Goal: Information Seeking & Learning: Learn about a topic

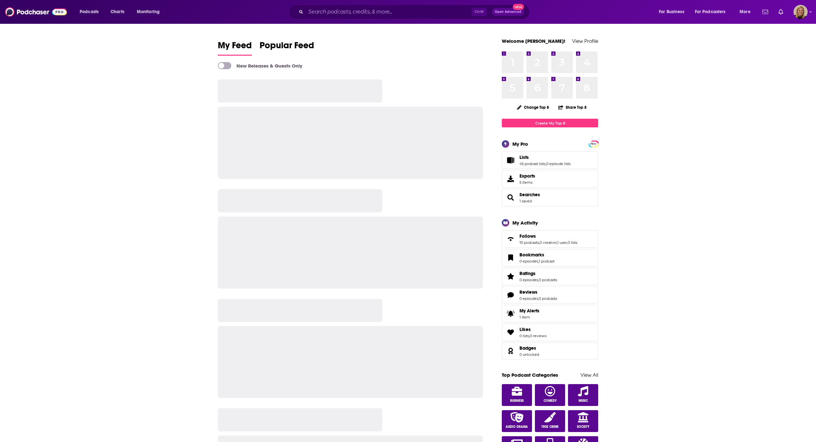
click at [411, 6] on div "Ctrl K Open Advanced New" at bounding box center [409, 12] width 242 height 15
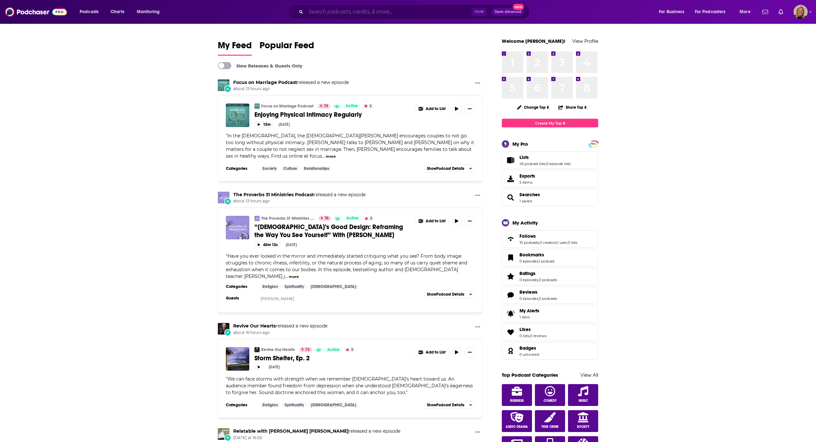
click at [411, 8] on input "Search podcasts, credits, & more..." at bounding box center [389, 12] width 166 height 10
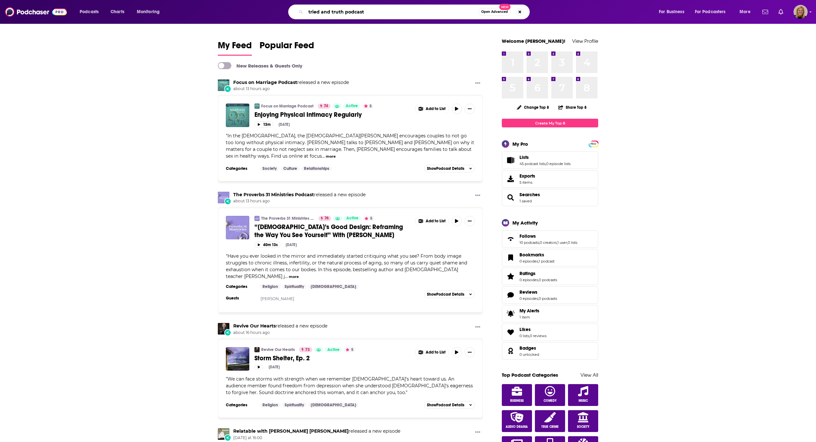
type input "tried and truth podcast"
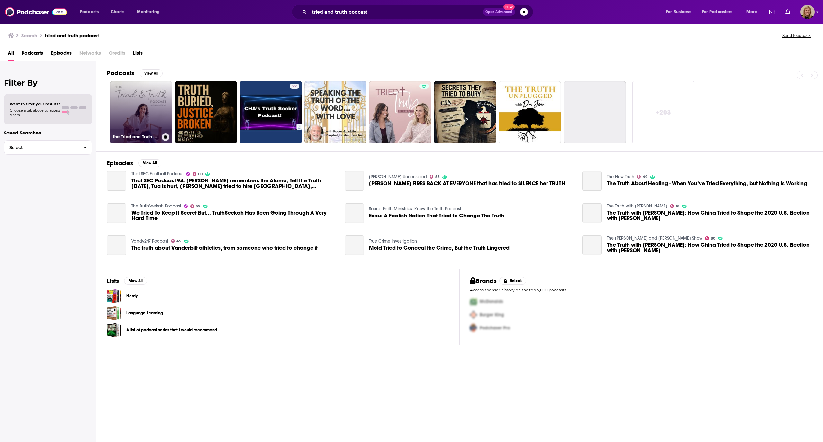
click at [155, 120] on link "The Tried and Truth Podcast with [PERSON_NAME]" at bounding box center [141, 112] width 62 height 62
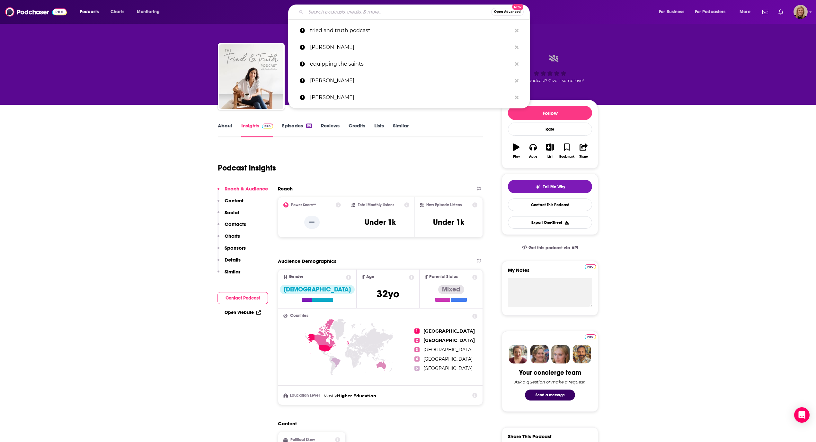
click at [380, 13] on input "Search podcasts, credits, & more..." at bounding box center [398, 12] width 185 height 10
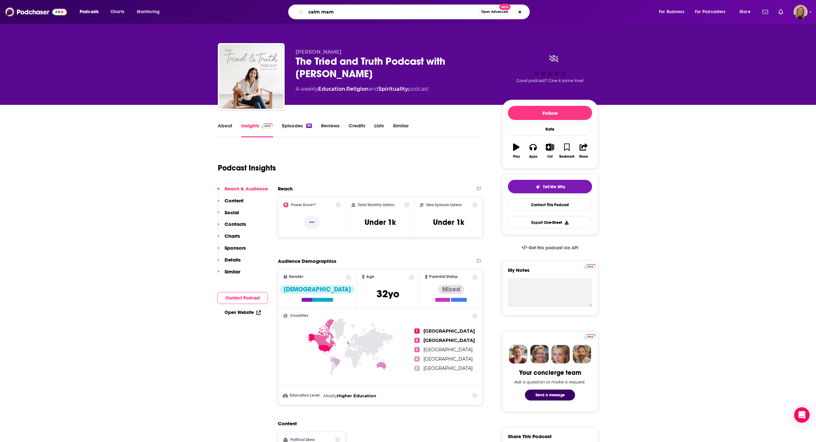
type input "calm mama"
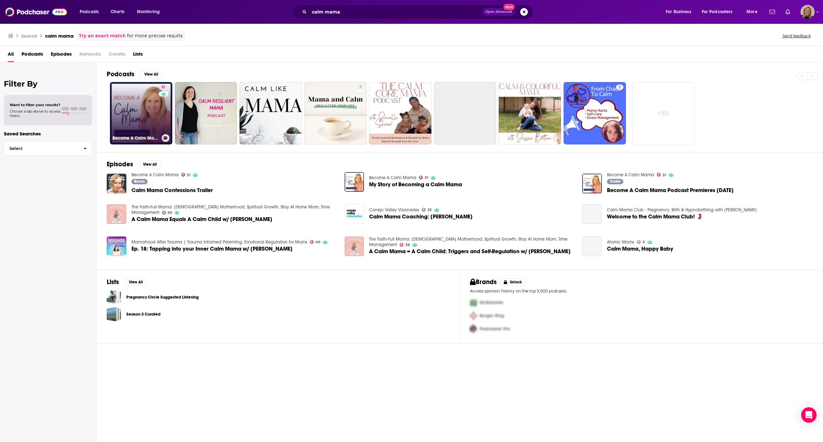
click at [137, 112] on link "51 Become A Calm Mama" at bounding box center [141, 113] width 62 height 62
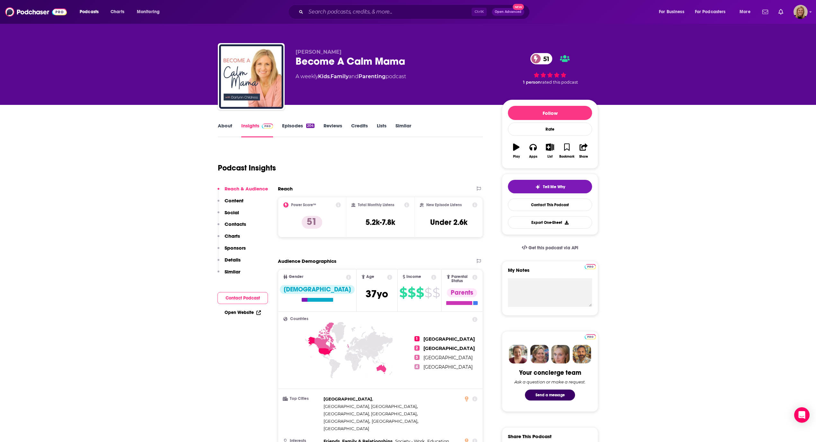
click at [239, 296] on button "Contact Podcast" at bounding box center [243, 298] width 50 height 12
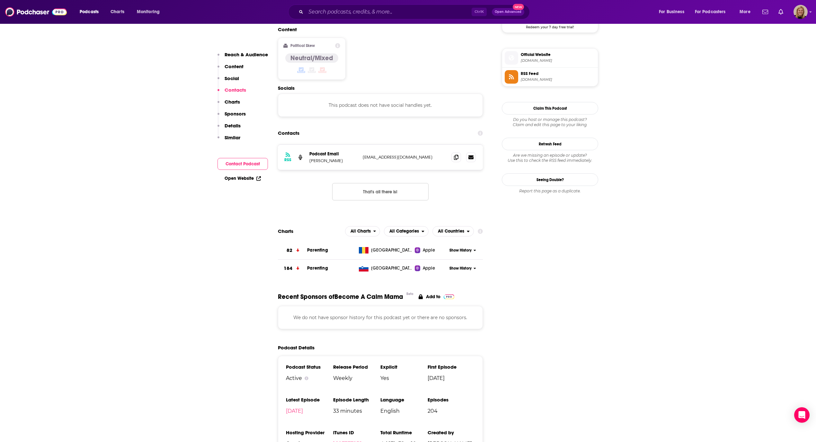
scroll to position [509, 0]
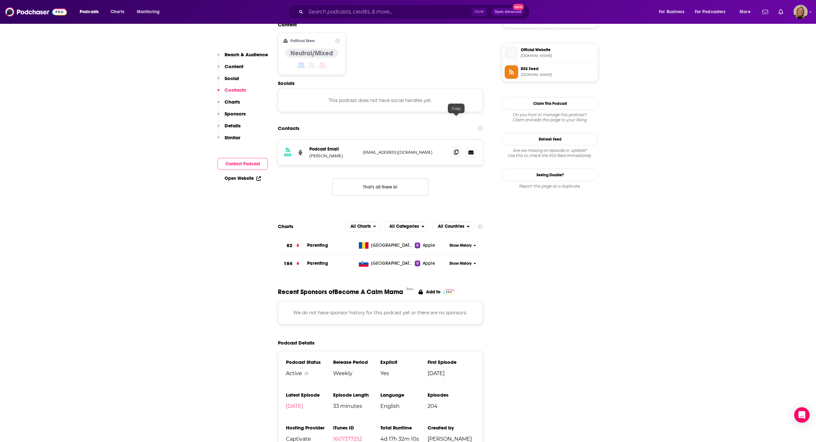
click at [455, 149] on icon at bounding box center [456, 151] width 5 height 5
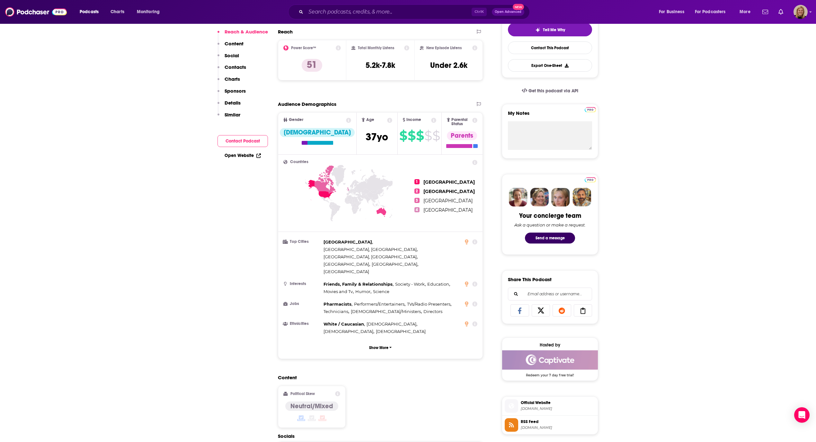
scroll to position [0, 0]
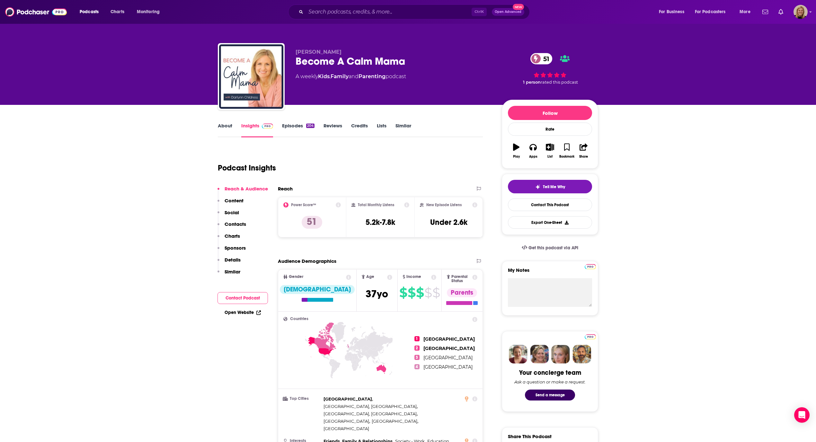
click at [223, 126] on link "About" at bounding box center [225, 129] width 14 height 15
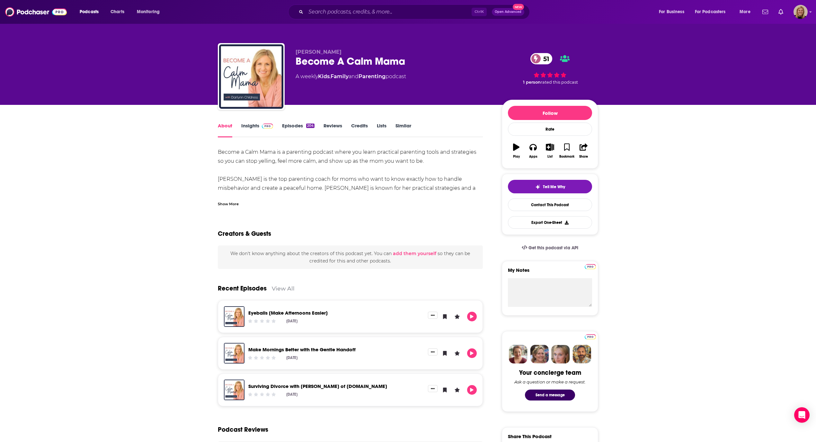
click at [224, 204] on div "Show More" at bounding box center [228, 203] width 21 height 6
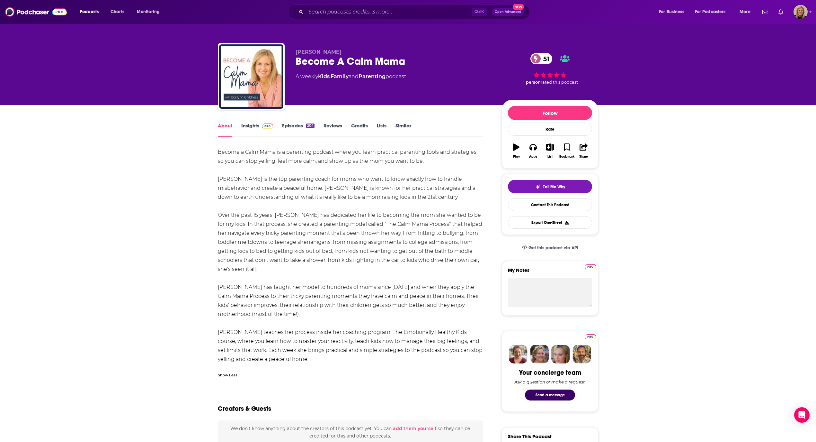
drag, startPoint x: 307, startPoint y: 196, endPoint x: 303, endPoint y: 196, distance: 4.5
click at [307, 196] on div "Become a Calm Mama is a parenting podcast where you learn practical parenting t…" at bounding box center [350, 256] width 265 height 216
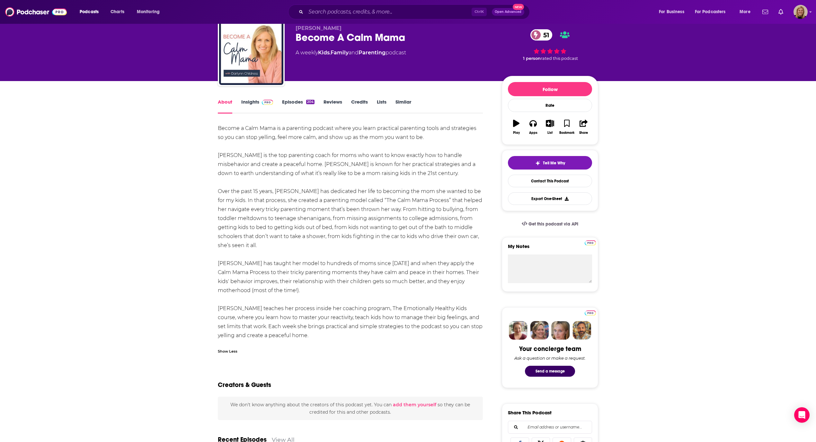
scroll to position [43, 0]
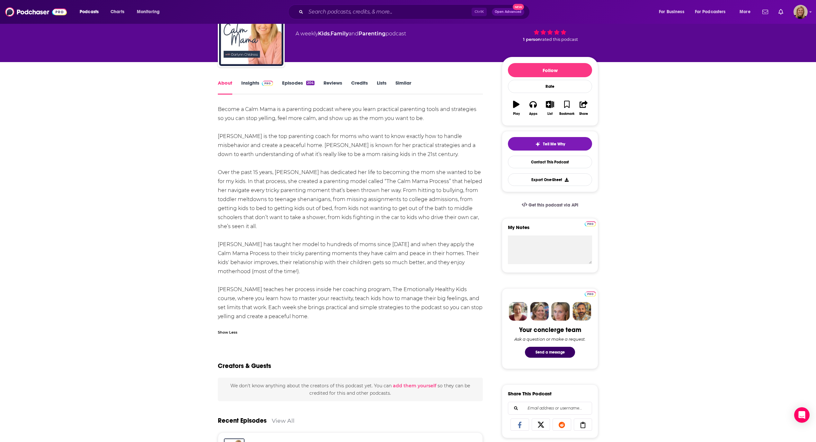
click at [198, 170] on div "About Insights Episodes 204 Reviews Credits Lists Similar Become a Calm Mama is…" at bounding box center [408, 423] width 816 height 722
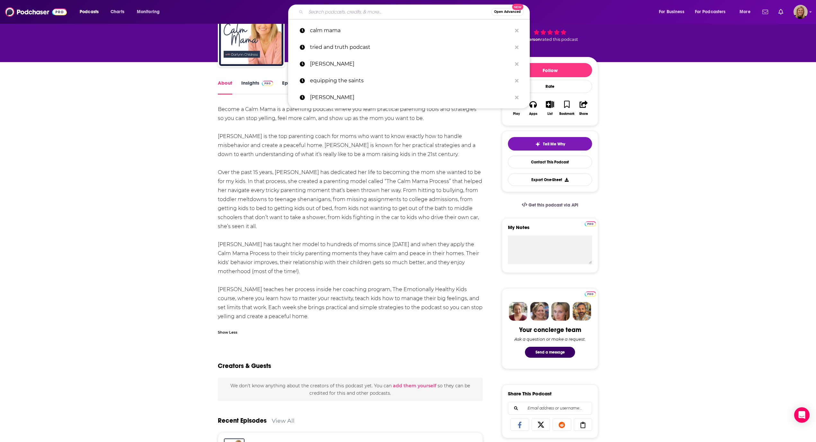
click at [324, 8] on input "Search podcasts, credits, & more..." at bounding box center [398, 12] width 185 height 10
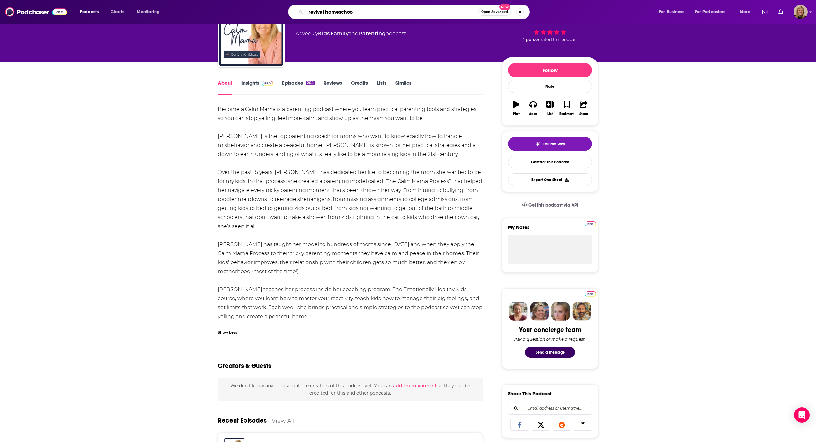
type input "revival homeschool"
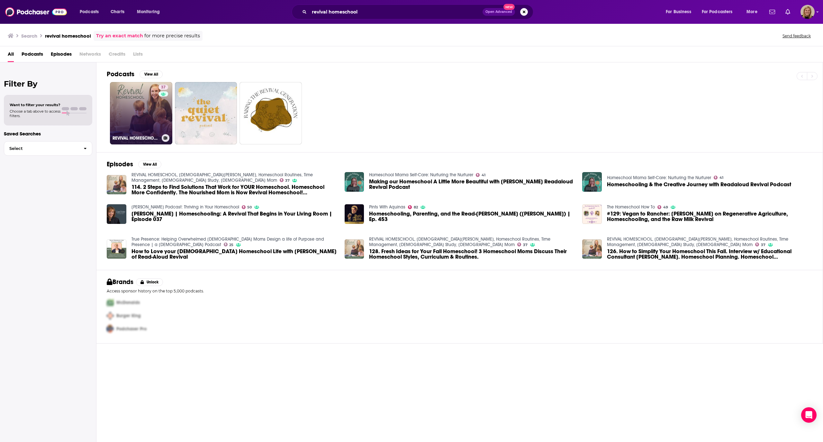
click at [141, 110] on link "37 REVIVAL HOMESCHOOL, [DEMOGRAPHIC_DATA][PERSON_NAME], Homeschool Routines, Ti…" at bounding box center [141, 113] width 62 height 62
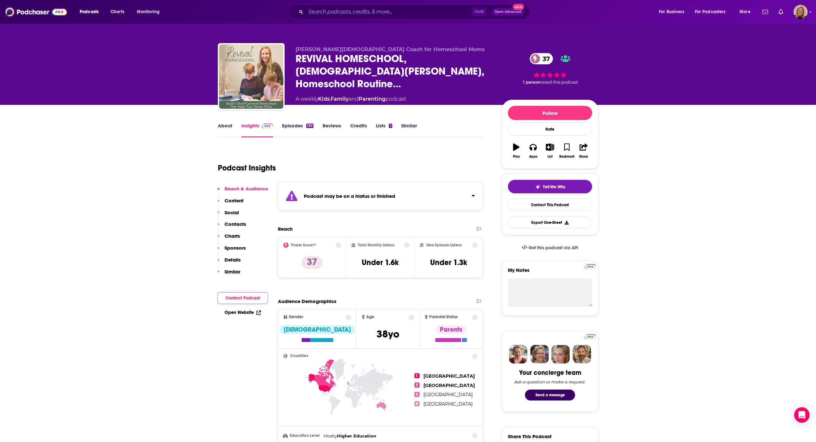
click at [394, 191] on div "Podcast may be on a hiatus or finished" at bounding box center [380, 196] width 205 height 29
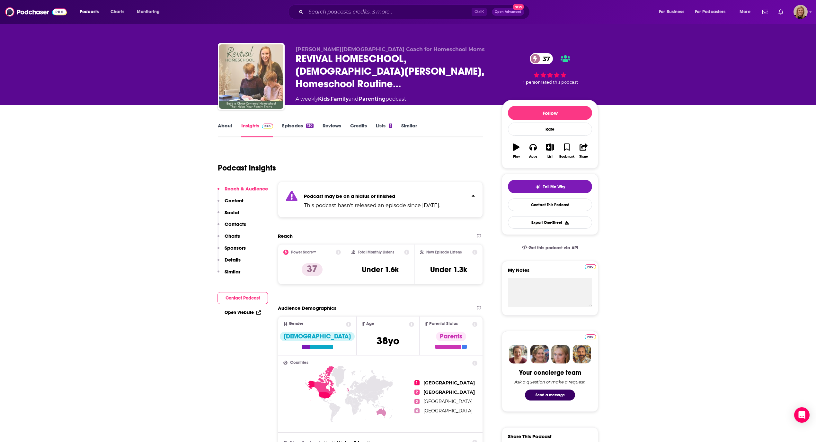
click at [224, 127] on link "About" at bounding box center [225, 129] width 14 height 15
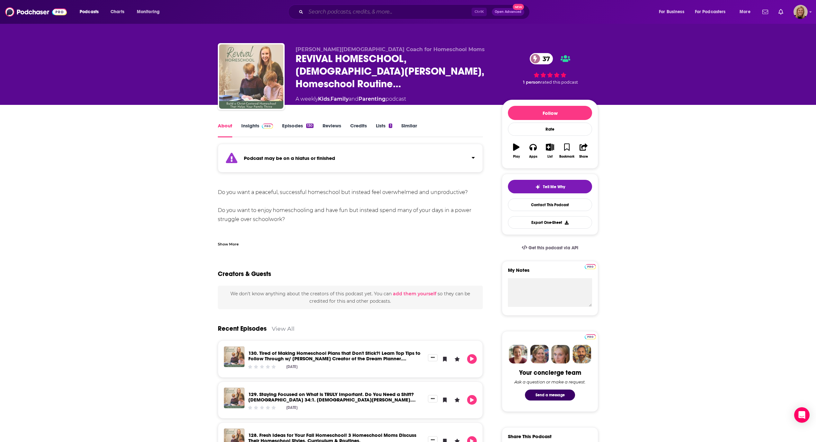
click at [371, 9] on input "Search podcasts, credits, & more..." at bounding box center [389, 12] width 166 height 10
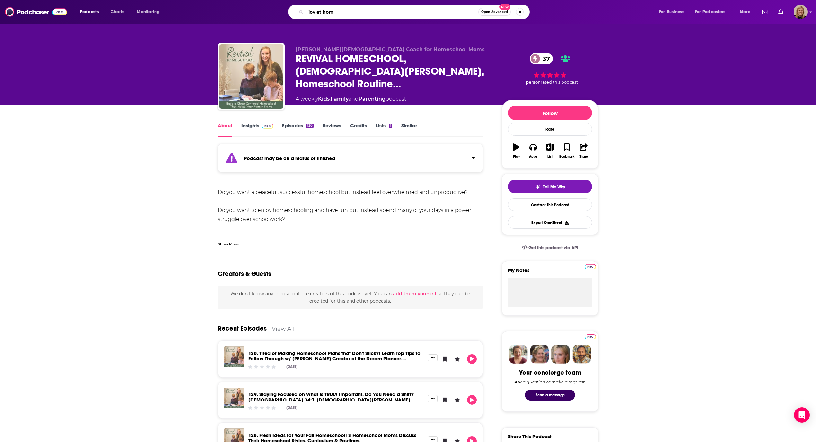
type input "joy at home"
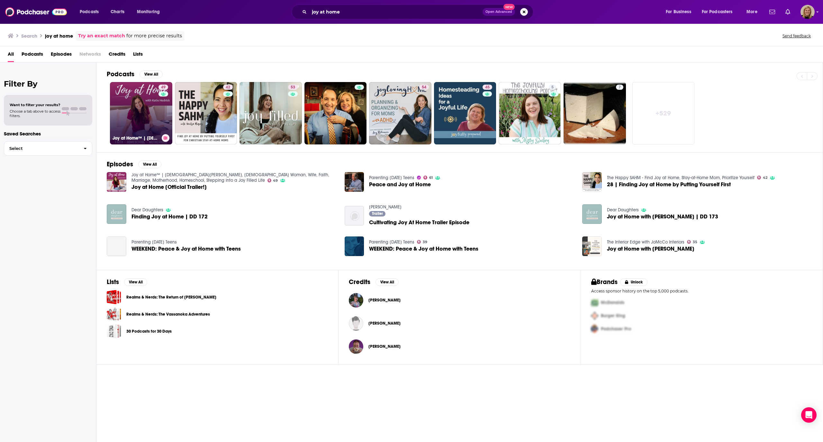
click at [159, 119] on div "49" at bounding box center [163, 110] width 11 height 50
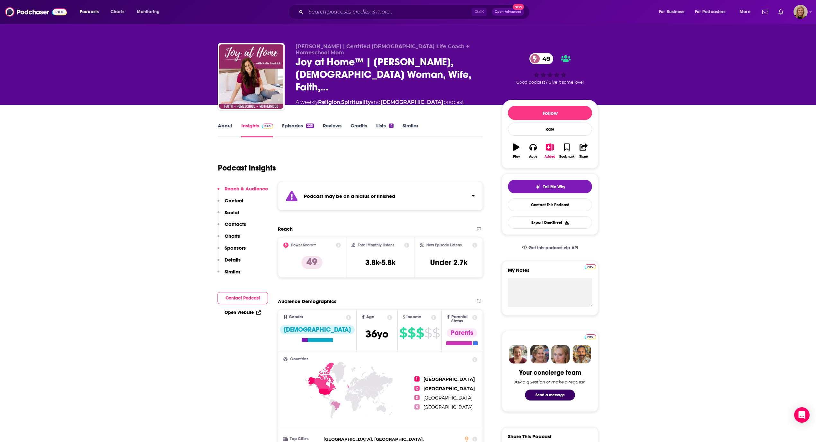
click at [299, 183] on div "Podcast may be on a hiatus or finished" at bounding box center [380, 196] width 205 height 29
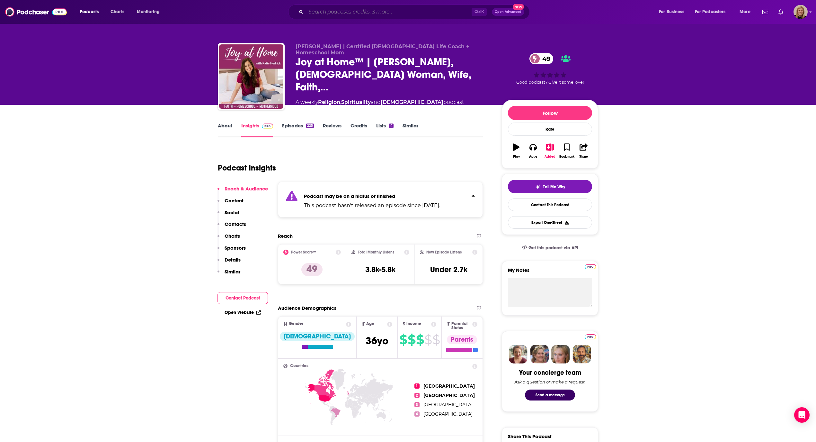
click at [388, 12] on input "Search podcasts, credits, & more..." at bounding box center [389, 12] width 166 height 10
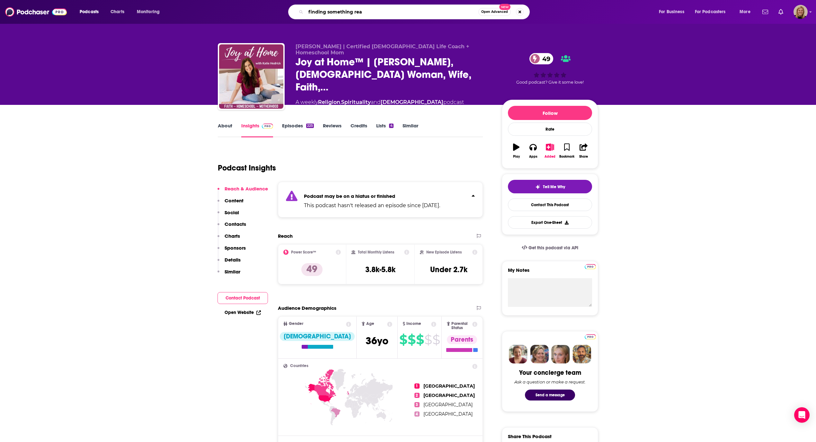
type input "finding something real"
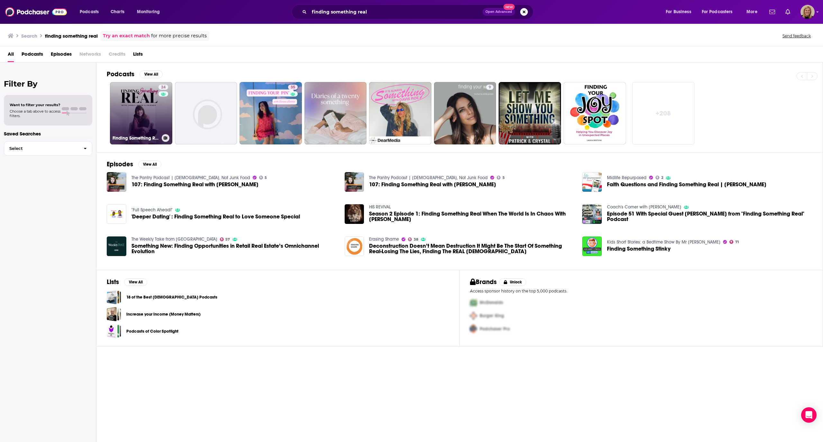
click at [144, 107] on link "24 Finding Something Real" at bounding box center [141, 113] width 62 height 62
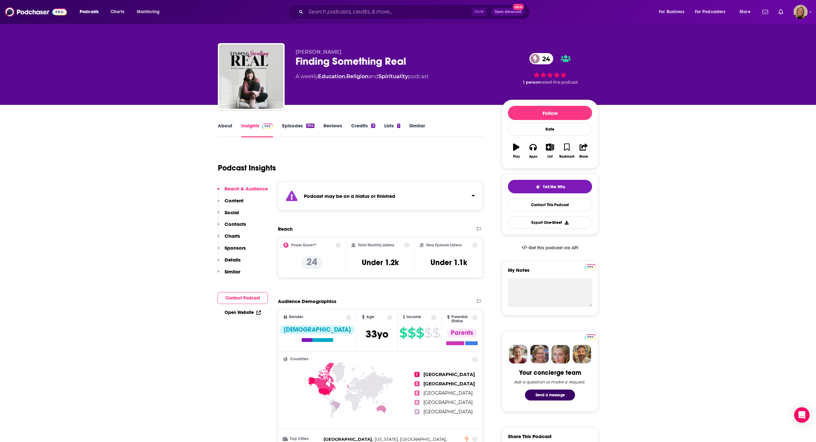
click at [382, 198] on strong "Podcast may be on a hiatus or finished" at bounding box center [349, 196] width 91 height 6
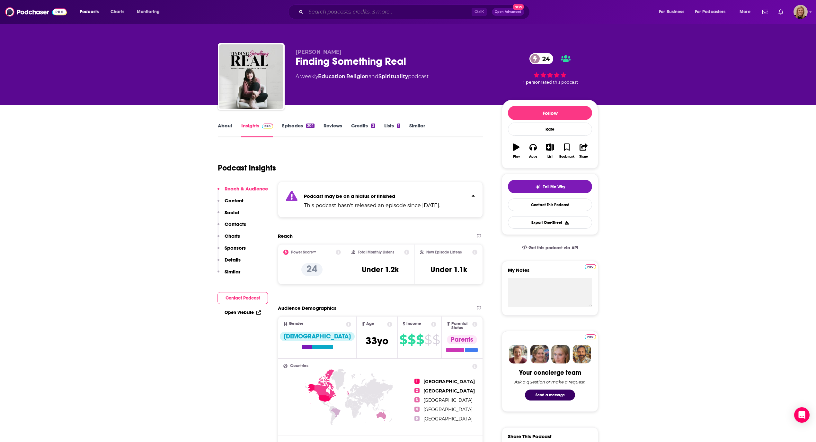
click at [359, 8] on input "Search podcasts, credits, & more..." at bounding box center [389, 12] width 166 height 10
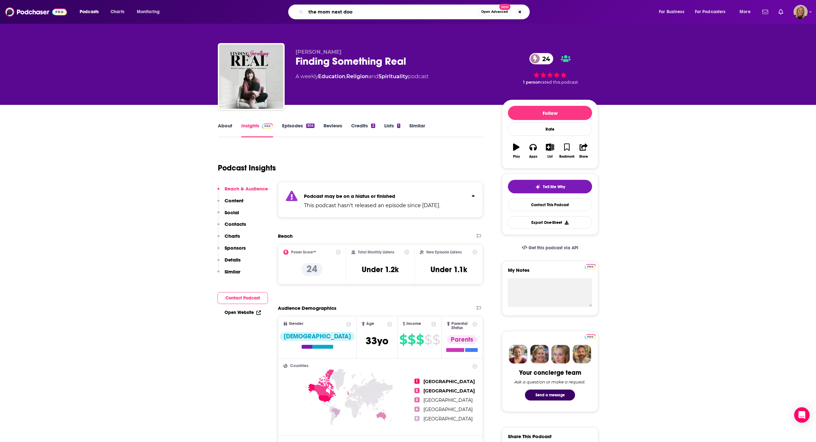
type input "the mom next door"
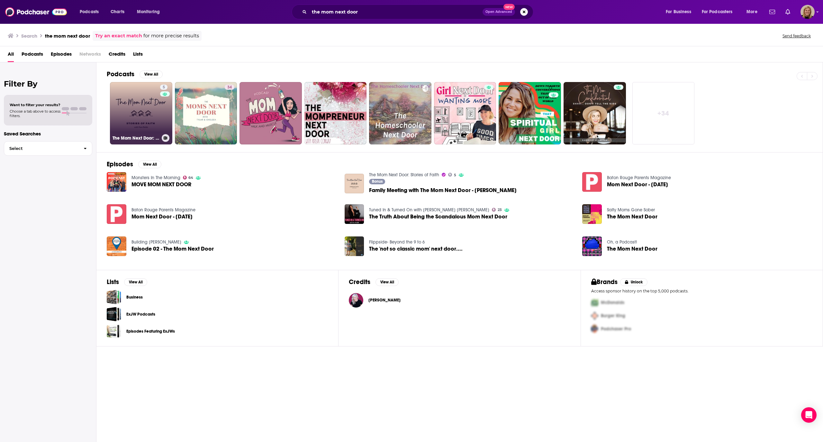
click at [143, 110] on link "5 The Mom Next Door: Stories of Faith" at bounding box center [141, 113] width 62 height 62
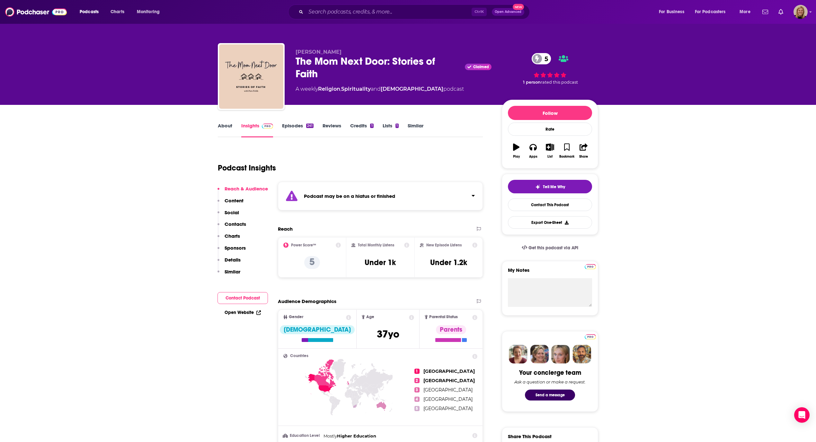
click at [351, 195] on strong "Podcast may be on a hiatus or finished" at bounding box center [349, 196] width 91 height 6
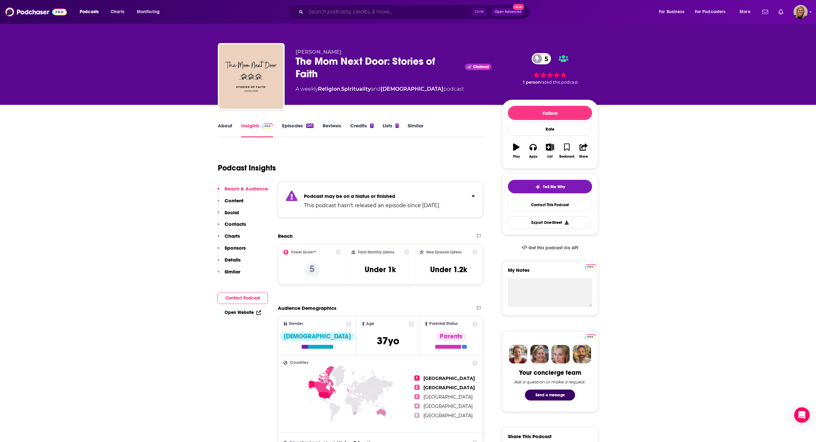
click at [385, 13] on input "Search podcasts, credits, & more..." at bounding box center [389, 12] width 166 height 10
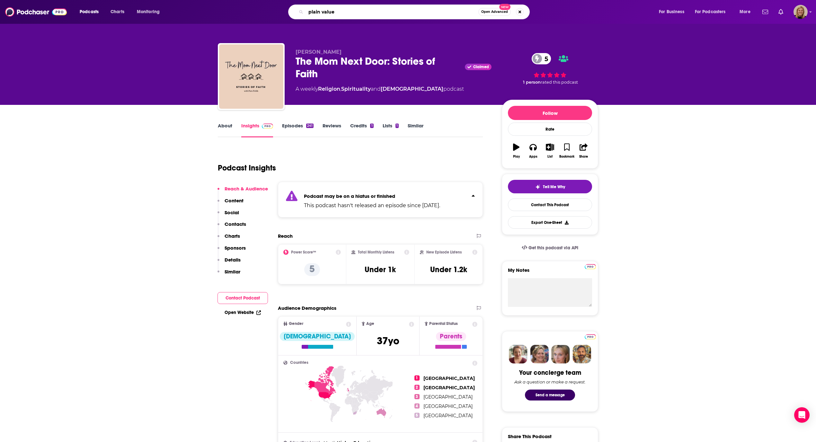
type input "plain values"
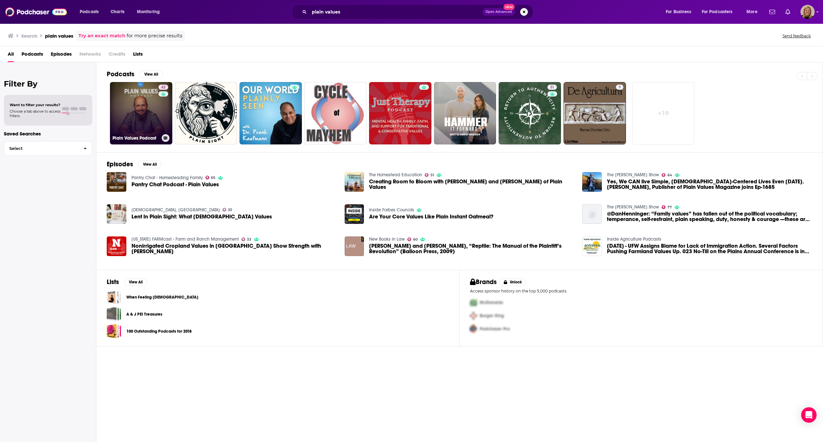
click at [149, 106] on link "42 Plain Values Podcast" at bounding box center [141, 113] width 62 height 62
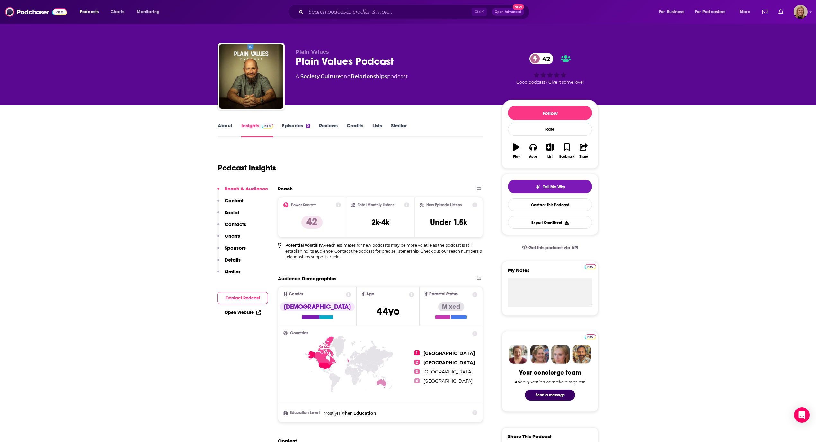
click at [220, 127] on link "About" at bounding box center [225, 129] width 14 height 15
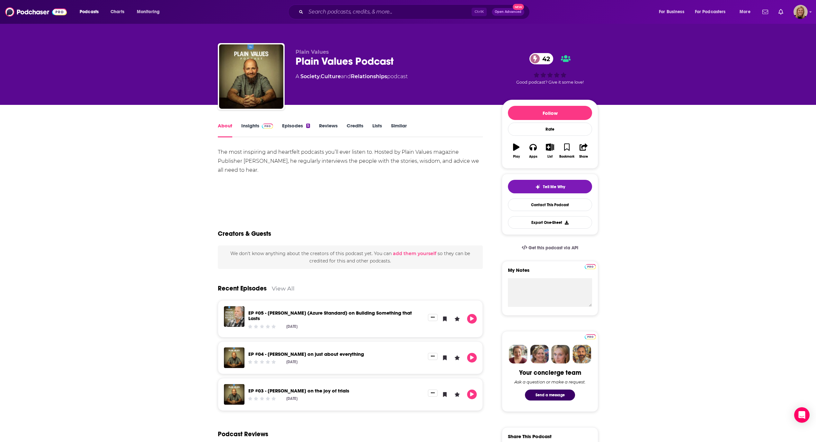
click at [255, 125] on link "Insights" at bounding box center [257, 129] width 32 height 15
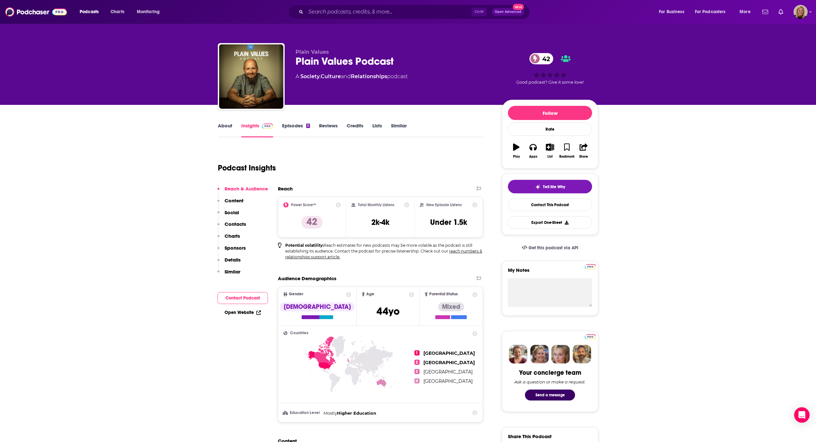
click at [224, 126] on link "About" at bounding box center [225, 129] width 14 height 15
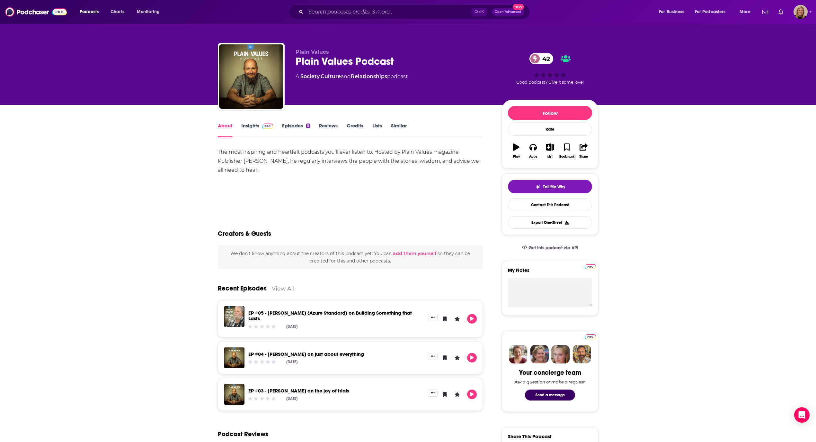
click at [299, 124] on link "Episodes 5" at bounding box center [296, 129] width 28 height 15
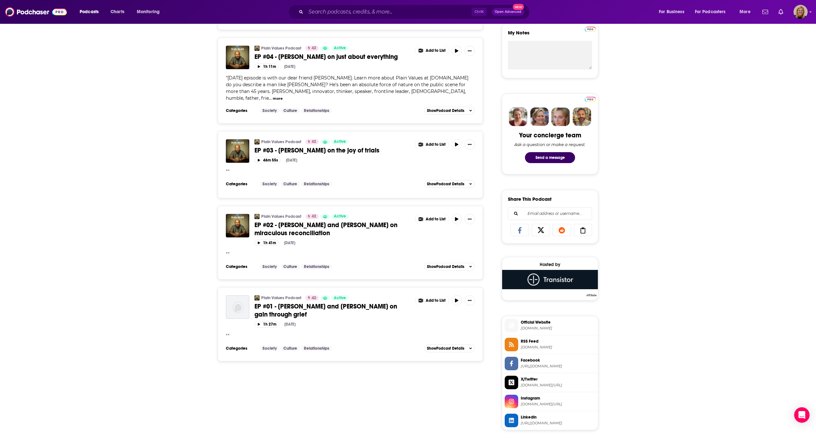
scroll to position [257, 0]
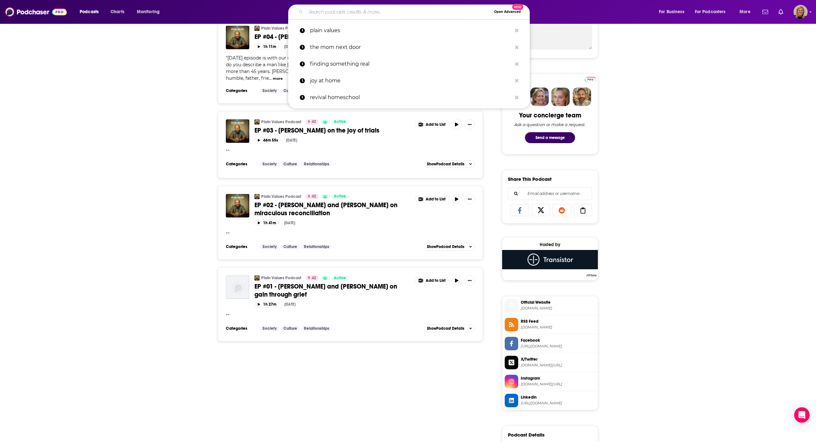
click at [412, 12] on input "Search podcasts, credits, & more..." at bounding box center [398, 12] width 185 height 10
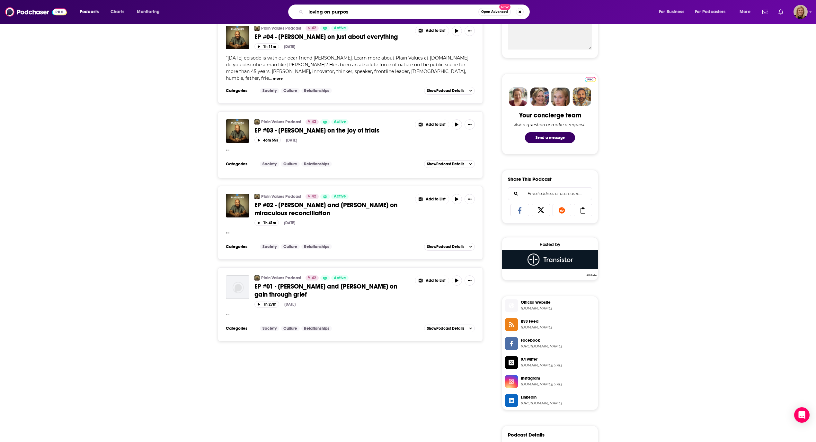
type input "loving on purpose"
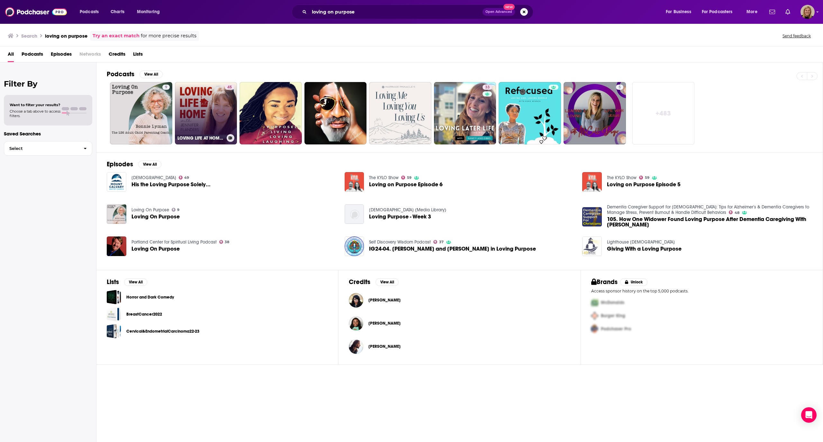
click at [203, 102] on link "45 LOVING LIFE AT HOME - [DEMOGRAPHIC_DATA] Marriage, [DEMOGRAPHIC_DATA] Parent…" at bounding box center [206, 113] width 62 height 62
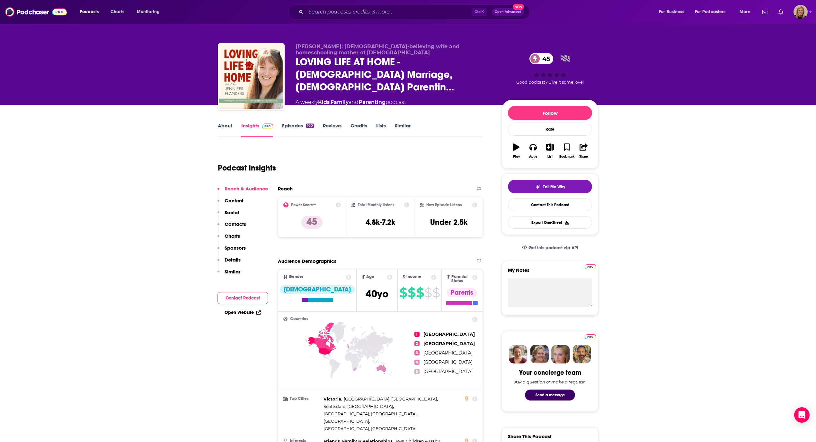
click at [228, 125] on link "About" at bounding box center [225, 129] width 14 height 15
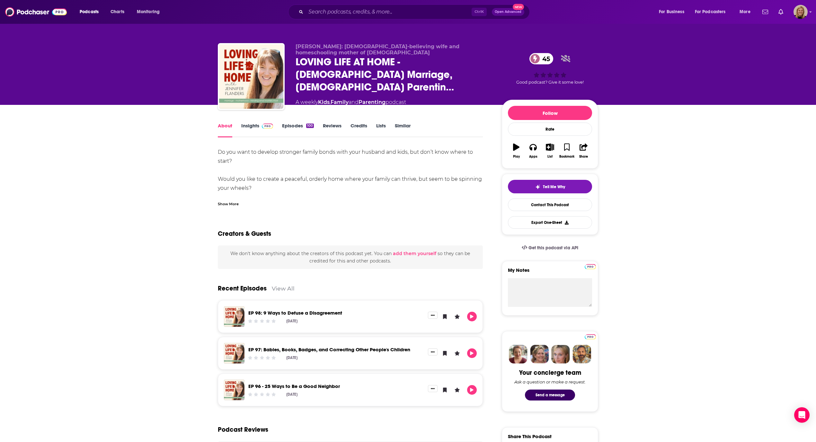
click at [252, 125] on link "Insights" at bounding box center [257, 129] width 32 height 15
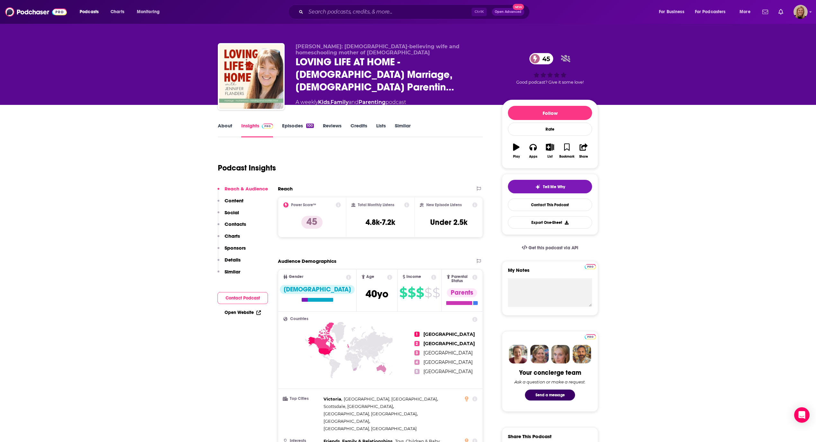
click at [251, 300] on button "Contact Podcast" at bounding box center [243, 298] width 50 height 12
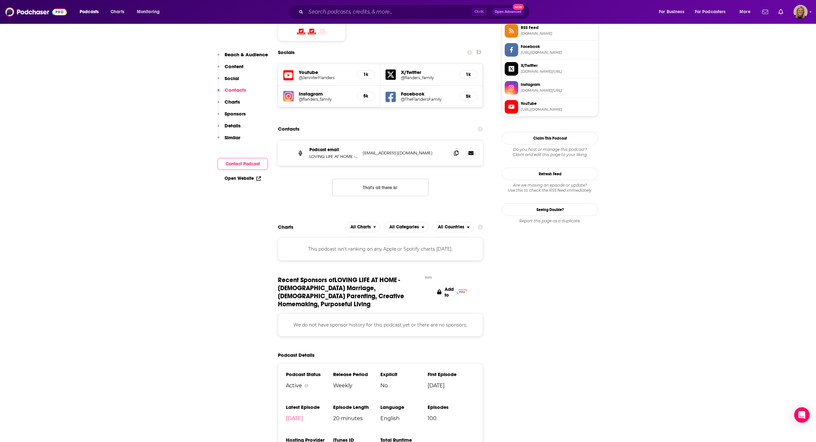
scroll to position [551, 0]
click at [455, 150] on icon at bounding box center [456, 152] width 5 height 5
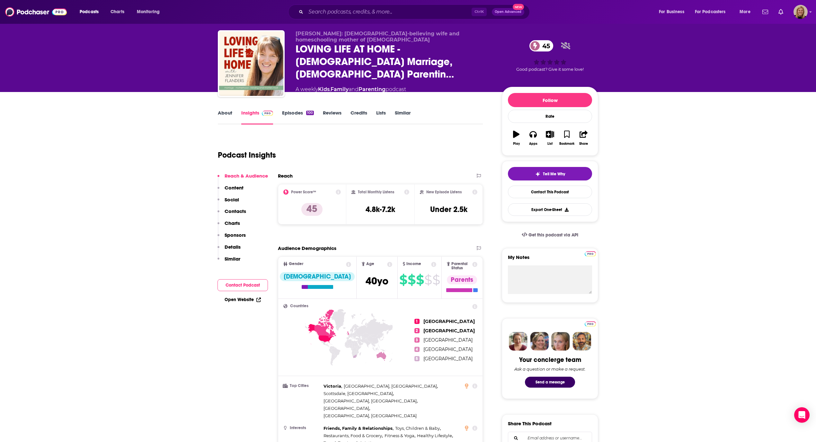
scroll to position [0, 0]
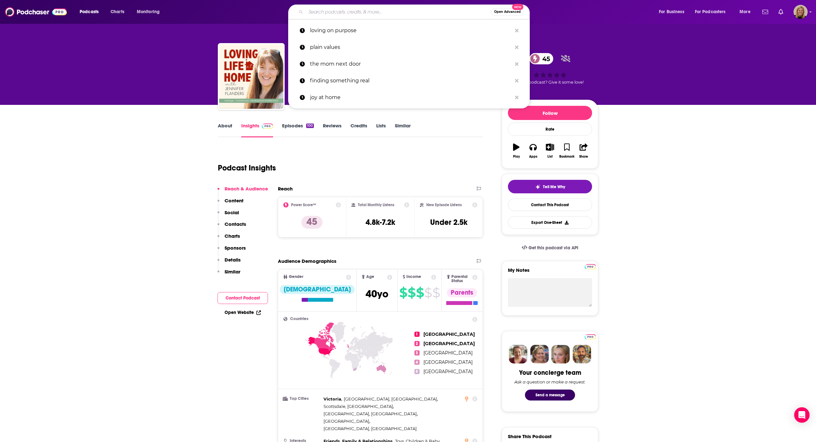
click at [326, 14] on input "Search podcasts, credits, & more..." at bounding box center [398, 12] width 185 height 10
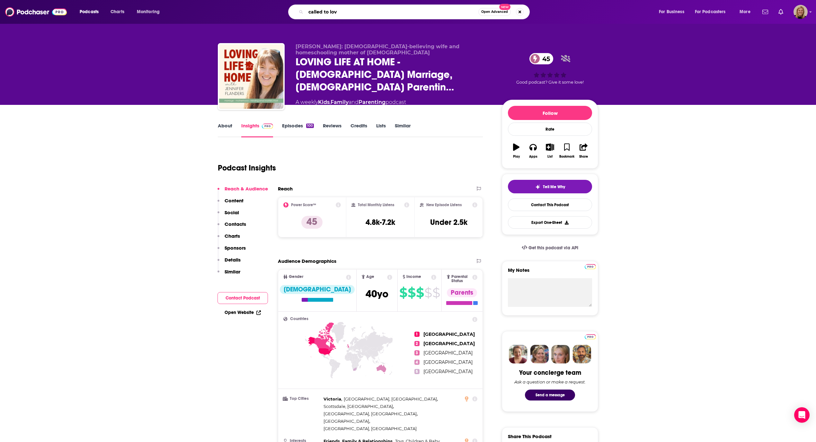
type input "called to love"
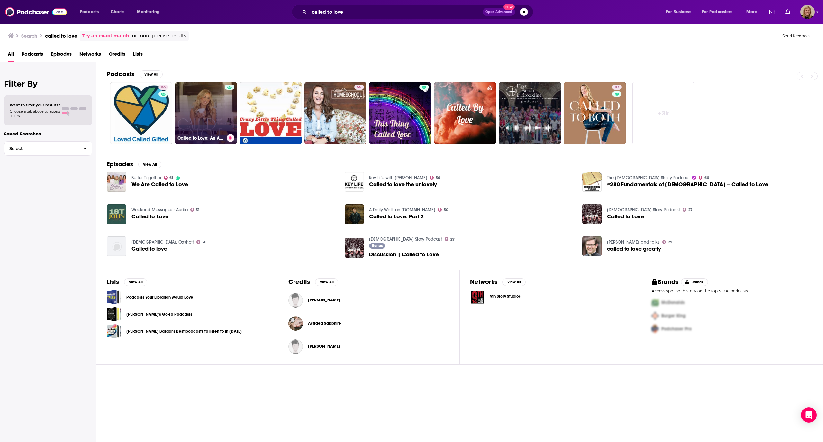
click at [215, 124] on link "Called to Love: An Adoption Podcast for [DEMOGRAPHIC_DATA] Parents - [DEMOGRAPH…" at bounding box center [206, 113] width 62 height 62
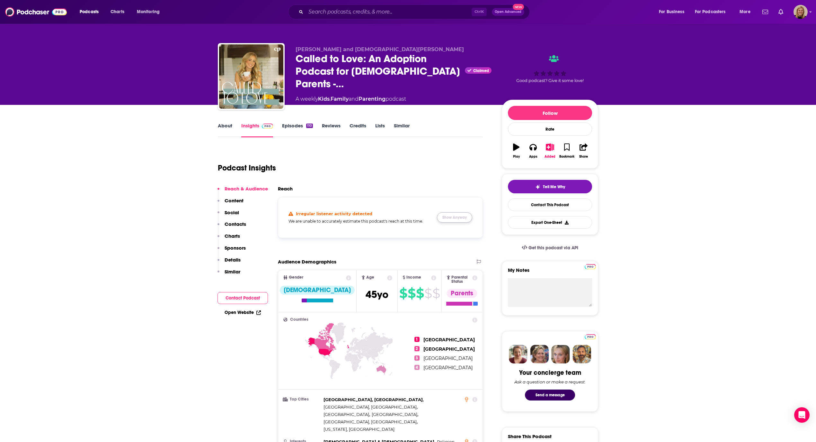
click at [456, 218] on button "Show Anyway" at bounding box center [454, 217] width 35 height 10
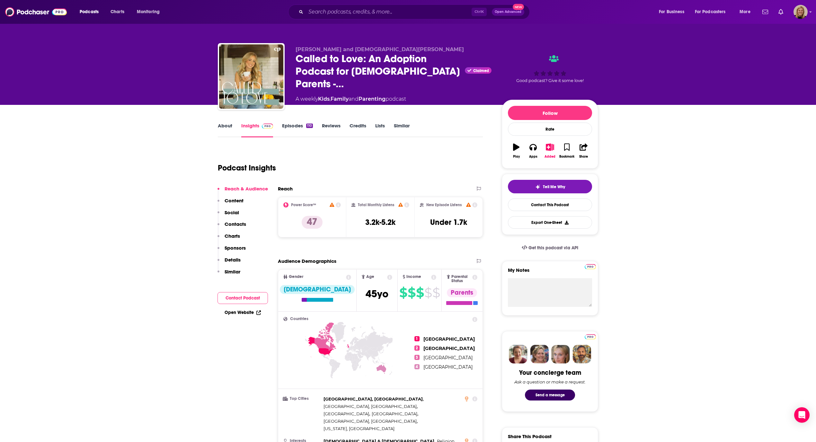
click at [239, 296] on button "Contact Podcast" at bounding box center [243, 298] width 50 height 12
click at [251, 296] on button "Contact Podcast" at bounding box center [243, 298] width 50 height 12
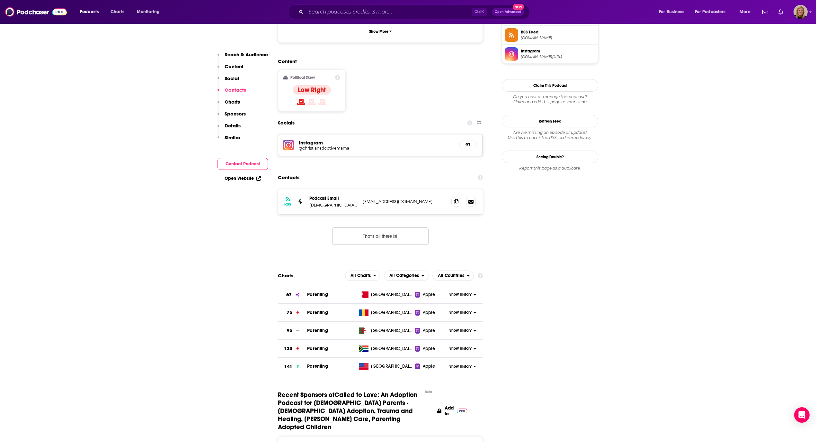
scroll to position [529, 0]
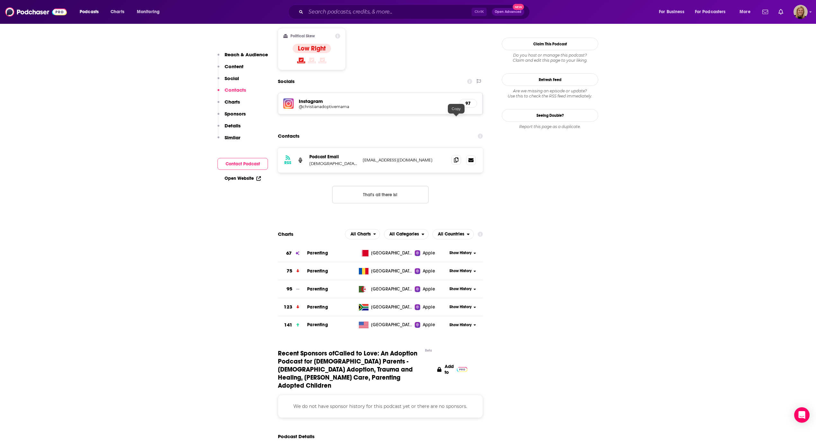
click at [458, 157] on icon at bounding box center [456, 159] width 5 height 5
